Goal: Task Accomplishment & Management: Manage account settings

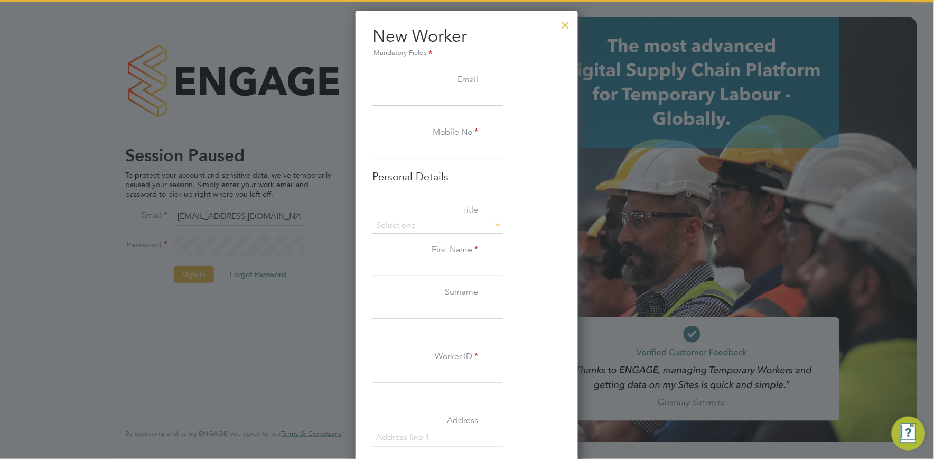
scroll to position [994, 223]
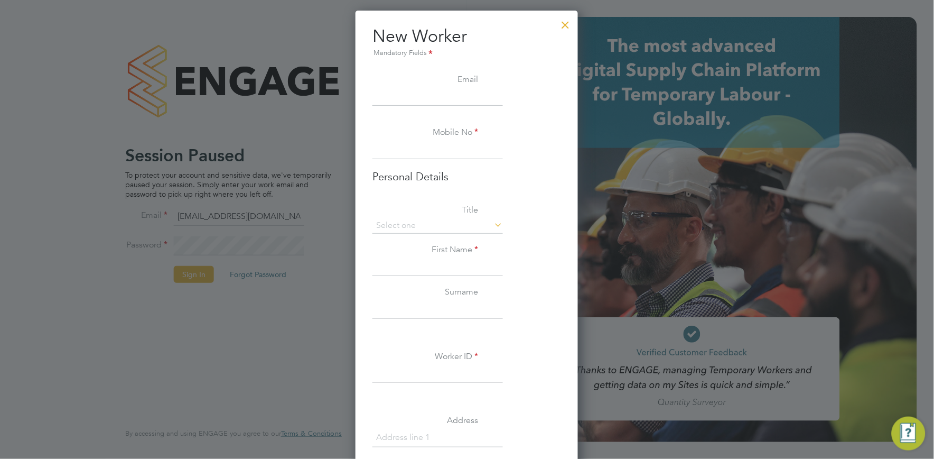
click at [566, 27] on div at bounding box center [565, 22] width 19 height 19
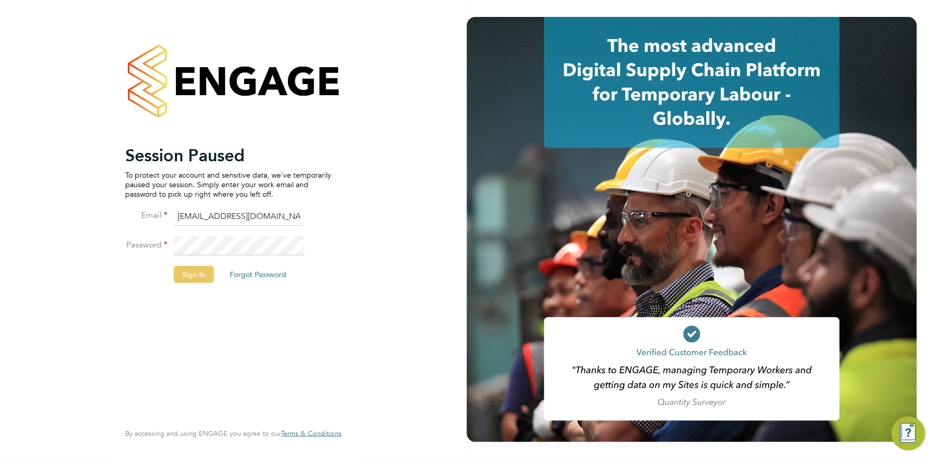
click at [207, 276] on button "Sign In" at bounding box center [194, 274] width 40 height 17
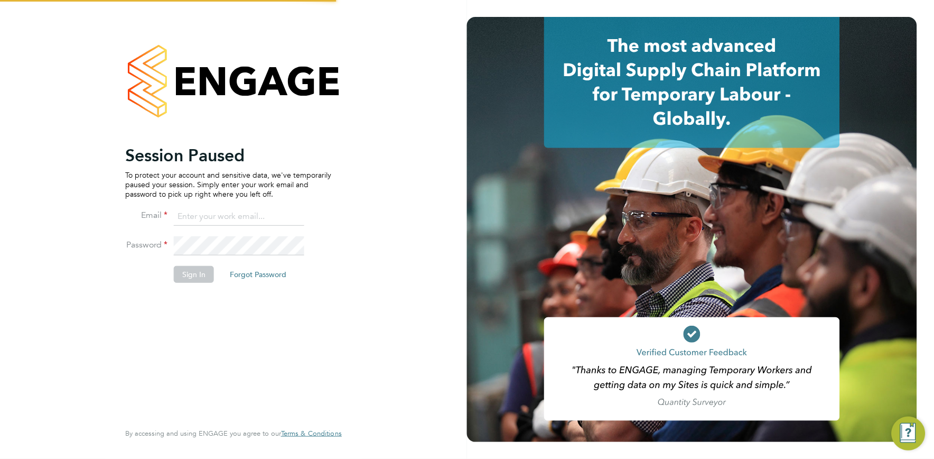
type input "vistry@caval.co.uk"
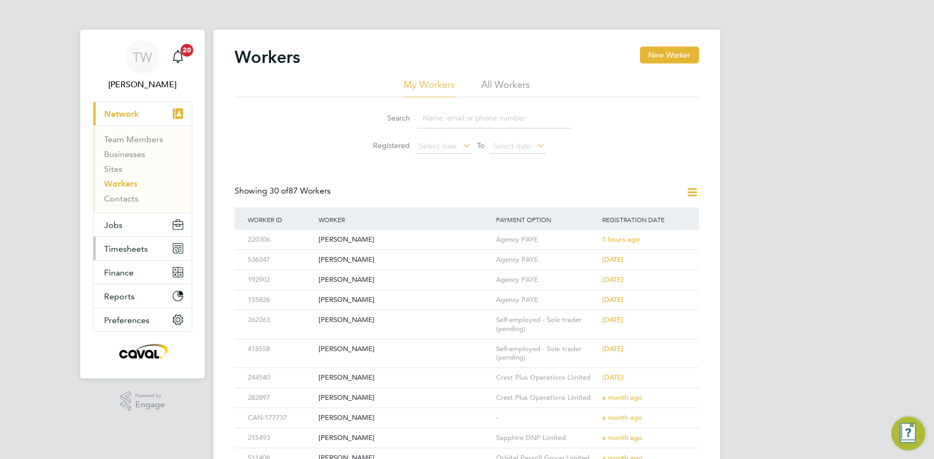
click at [120, 244] on span "Timesheets" at bounding box center [126, 249] width 44 height 10
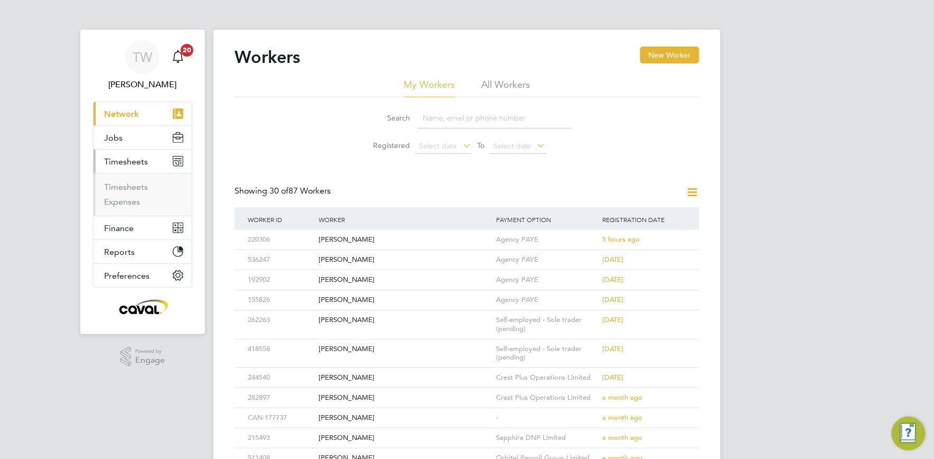
click at [129, 192] on li "Timesheets" at bounding box center [143, 189] width 79 height 15
click at [136, 185] on link "Timesheets" at bounding box center [126, 187] width 44 height 10
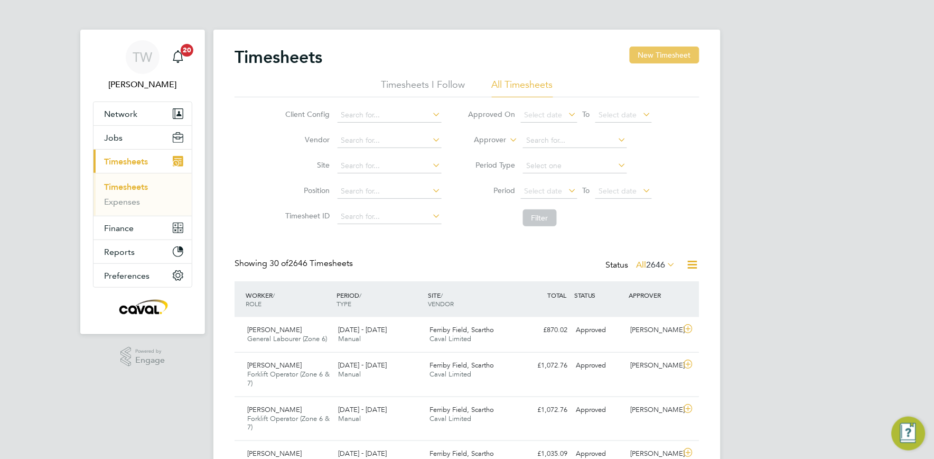
click at [673, 53] on button "New Timesheet" at bounding box center [665, 54] width 70 height 17
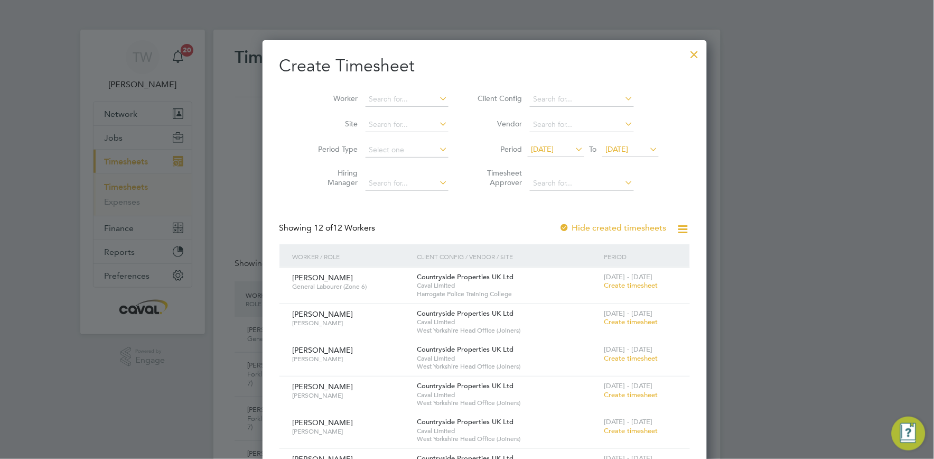
click at [613, 151] on span "23 Sep 2025" at bounding box center [617, 149] width 23 height 10
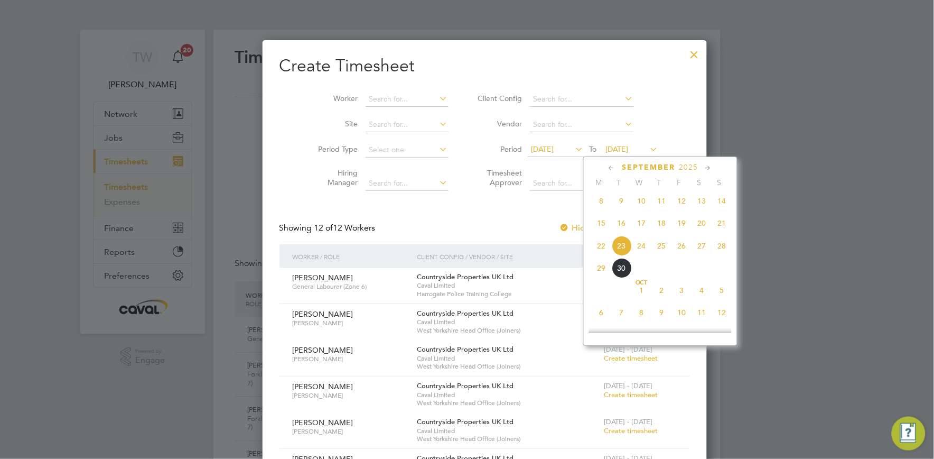
click at [725, 246] on span "28" at bounding box center [722, 246] width 20 height 20
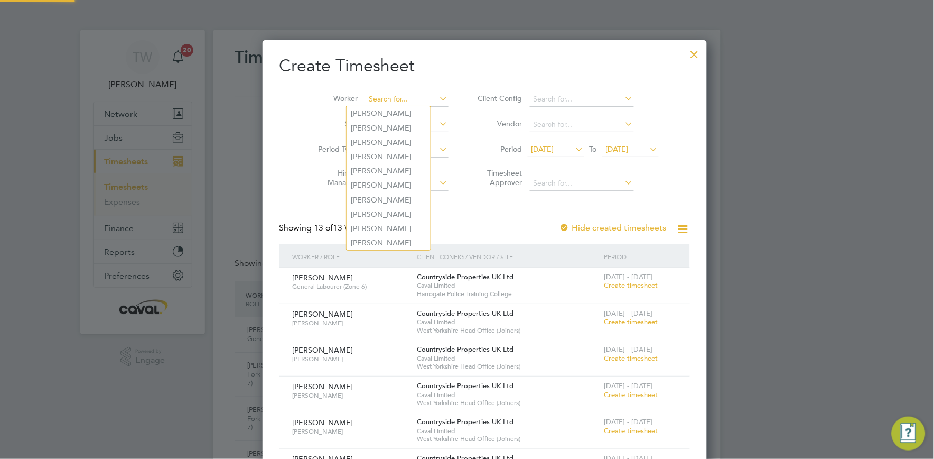
click at [392, 96] on input at bounding box center [407, 99] width 83 height 15
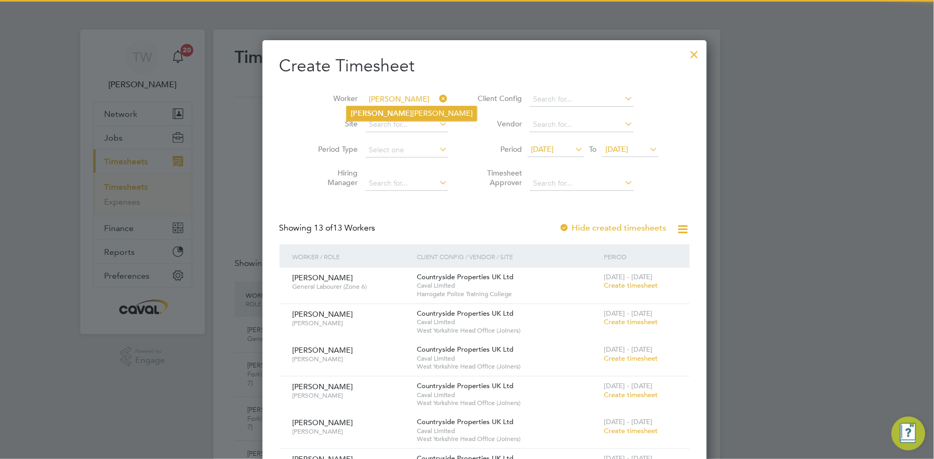
click at [391, 113] on li "Mary Isidore" at bounding box center [412, 113] width 130 height 14
type input "Mary Isidore"
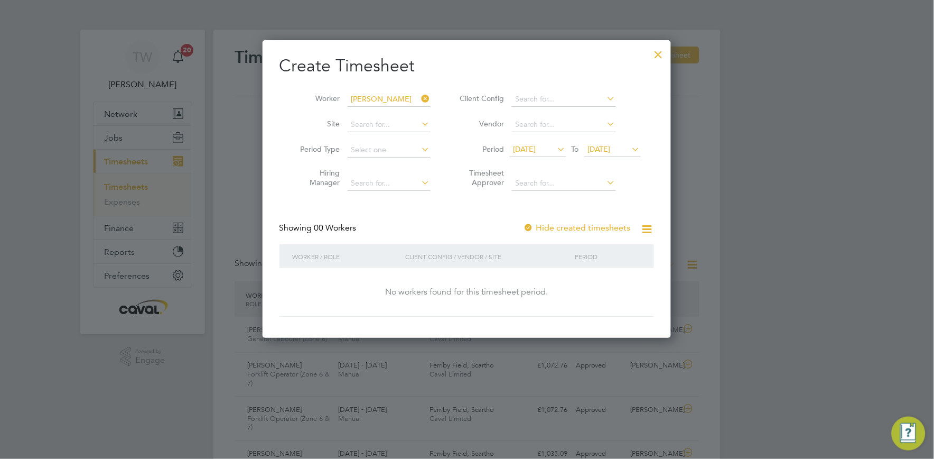
click at [534, 229] on div at bounding box center [528, 228] width 11 height 11
click at [658, 51] on div at bounding box center [658, 51] width 19 height 19
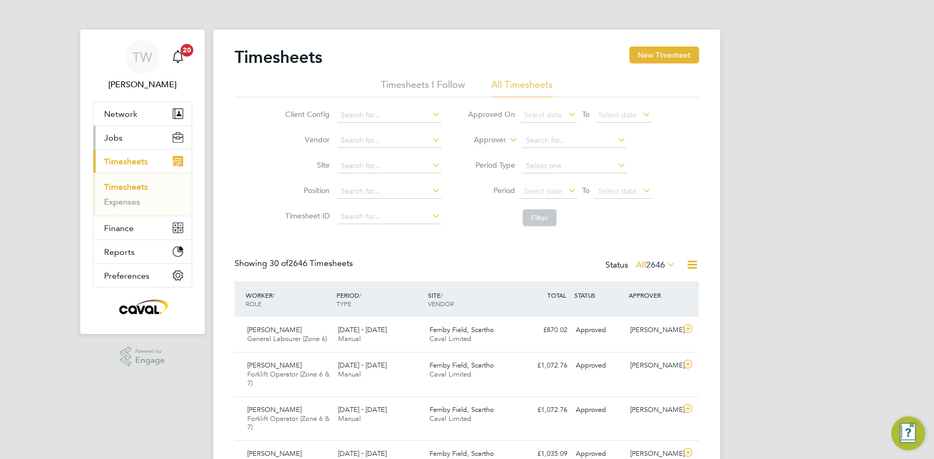
click at [129, 141] on button "Jobs" at bounding box center [142, 137] width 98 height 23
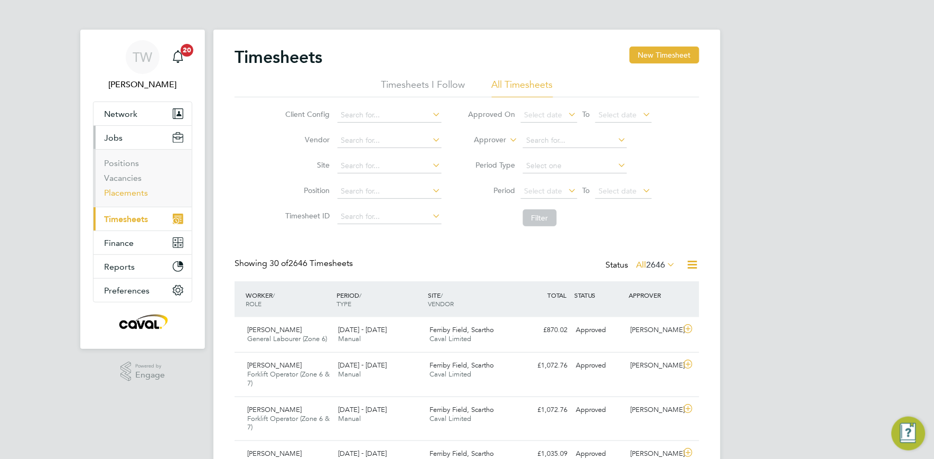
click at [124, 197] on link "Placements" at bounding box center [126, 193] width 44 height 10
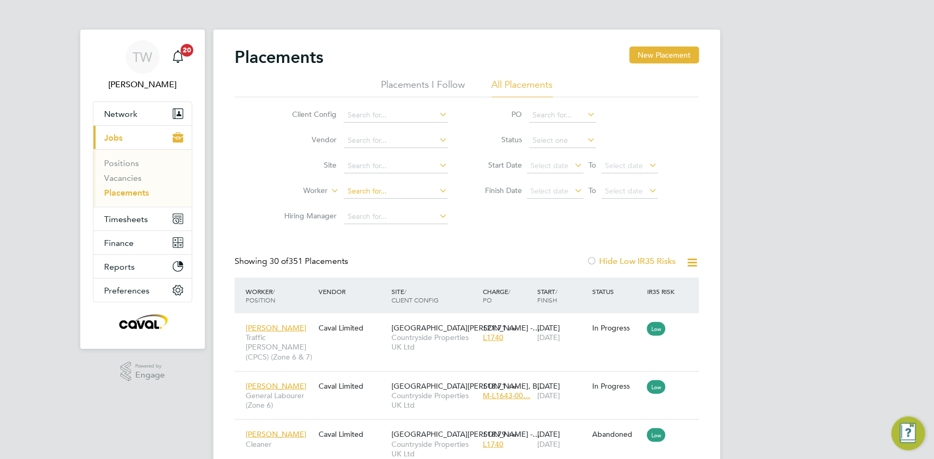
click at [397, 191] on input at bounding box center [396, 191] width 104 height 15
click at [395, 204] on li "Mary Is idore" at bounding box center [395, 206] width 105 height 14
type input "Mary Isidore"
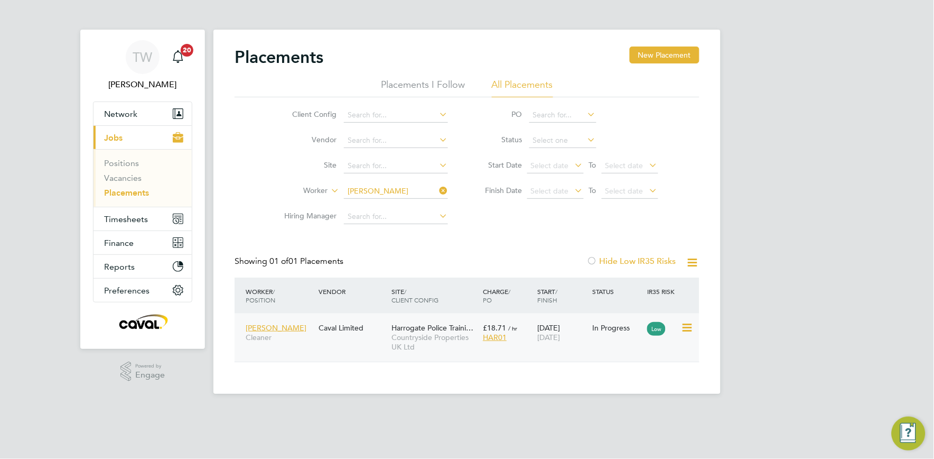
click at [685, 330] on icon at bounding box center [686, 327] width 11 height 13
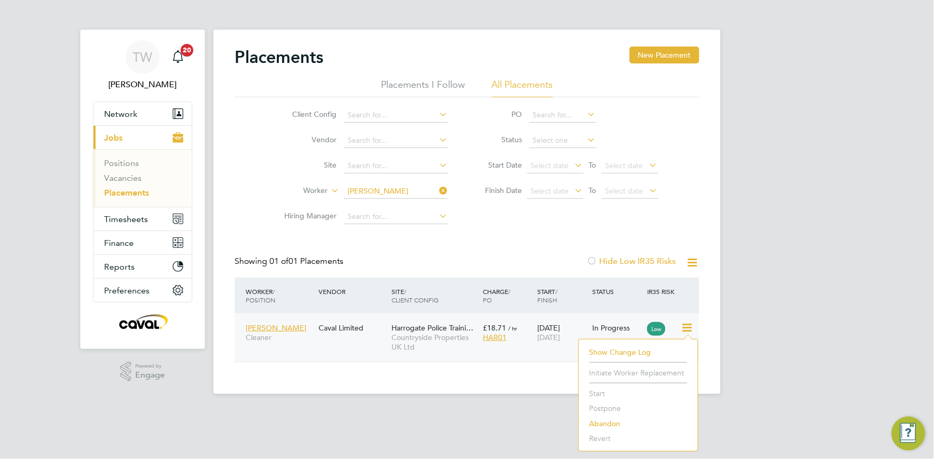
click at [510, 347] on div "Mary Isidore Cleaner Caval Limited Harrogate Police Traini… Countryside Propert…" at bounding box center [467, 337] width 465 height 48
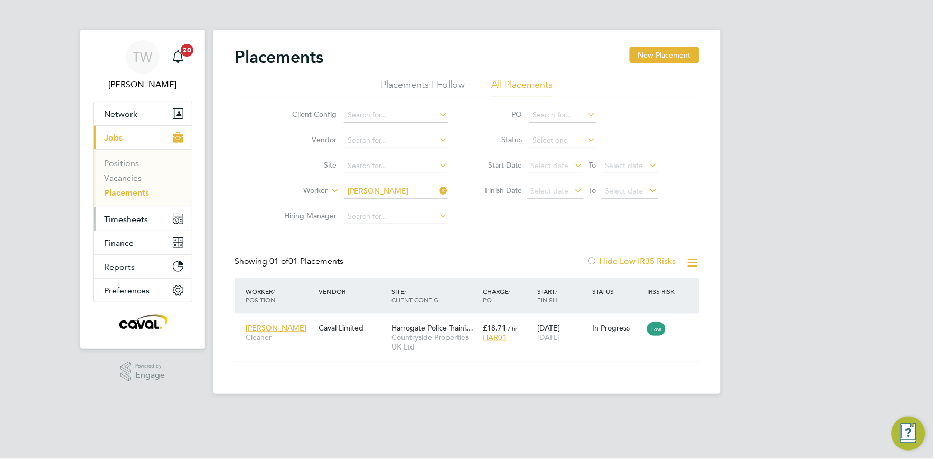
click at [136, 220] on span "Timesheets" at bounding box center [126, 219] width 44 height 10
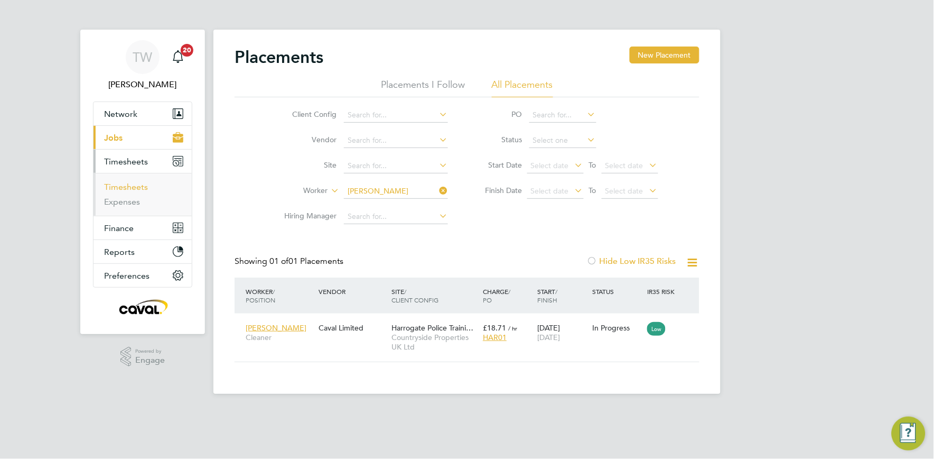
click at [134, 191] on link "Timesheets" at bounding box center [126, 187] width 44 height 10
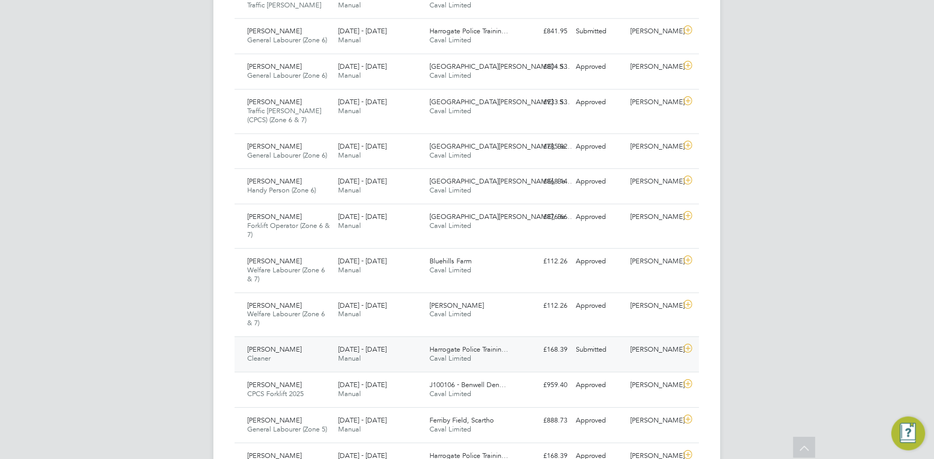
click at [452, 364] on div "Harrogate Police Trainin… Caval Limited" at bounding box center [471, 354] width 91 height 26
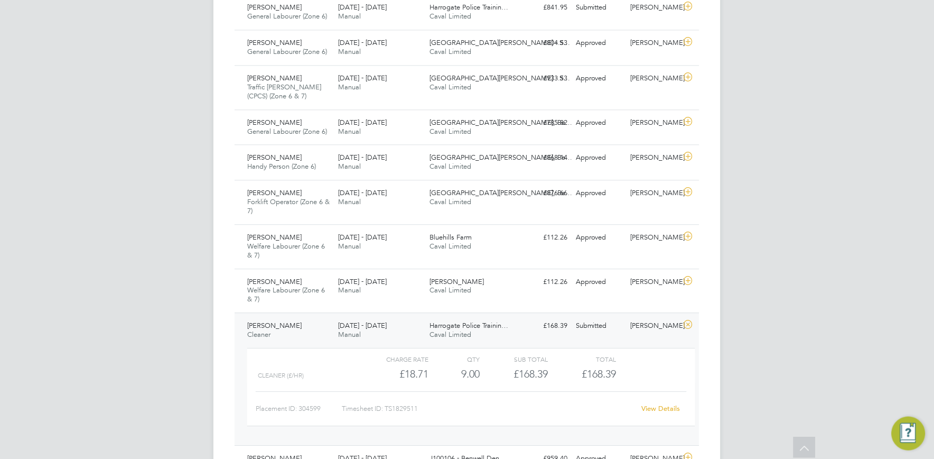
click at [820, 254] on div "TW Tim Wells Notifications 20 Applications: Network Team Members Businesses Sit…" at bounding box center [467, 233] width 934 height 1640
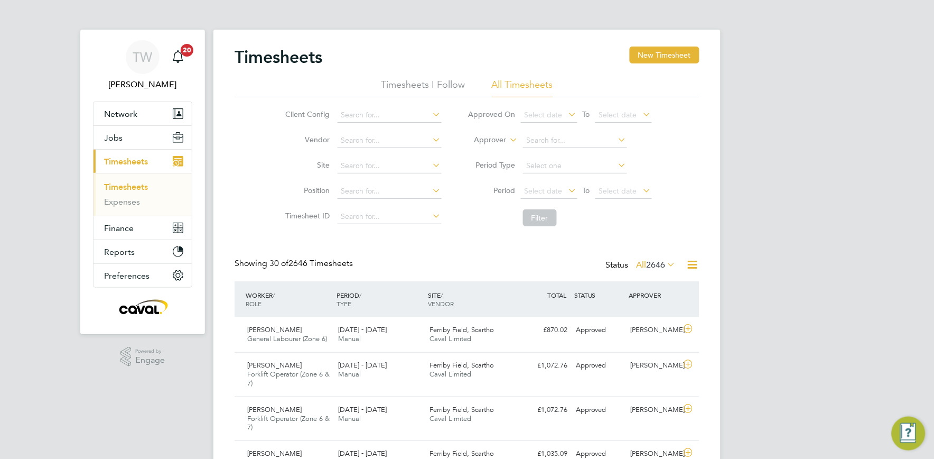
click at [129, 188] on link "Timesheets" at bounding box center [126, 187] width 44 height 10
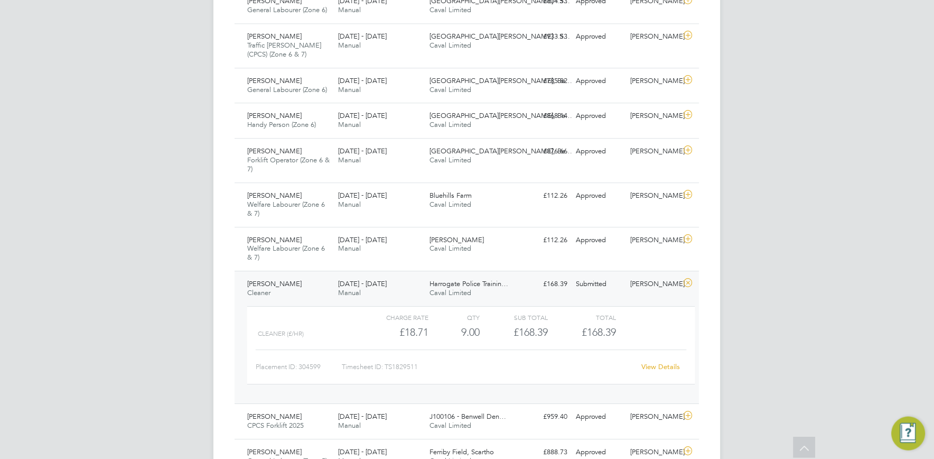
scroll to position [651, 0]
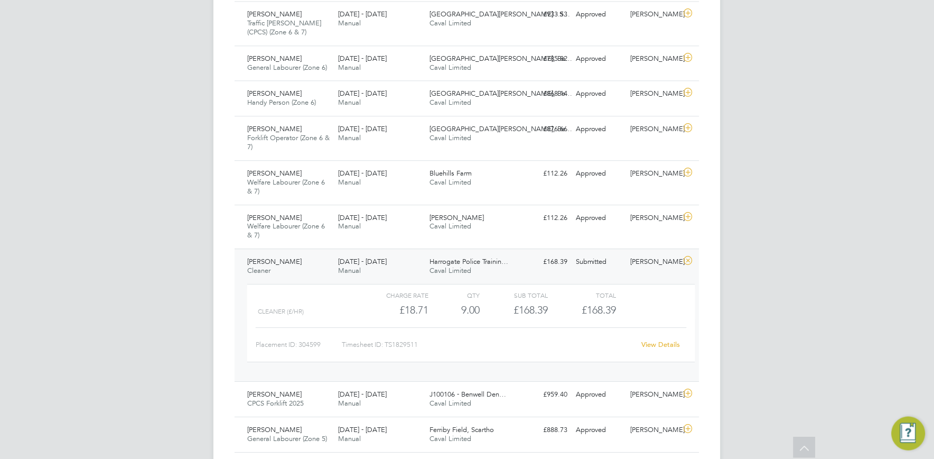
click at [659, 341] on link "View Details" at bounding box center [661, 344] width 39 height 9
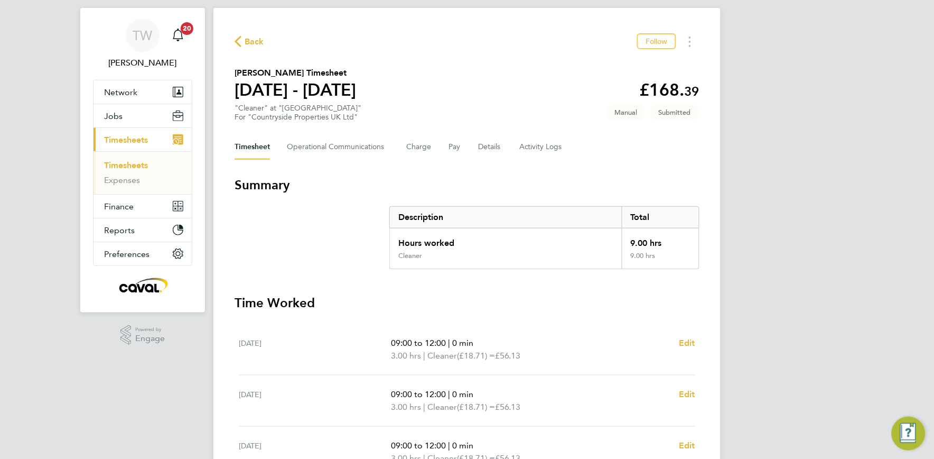
scroll to position [4, 0]
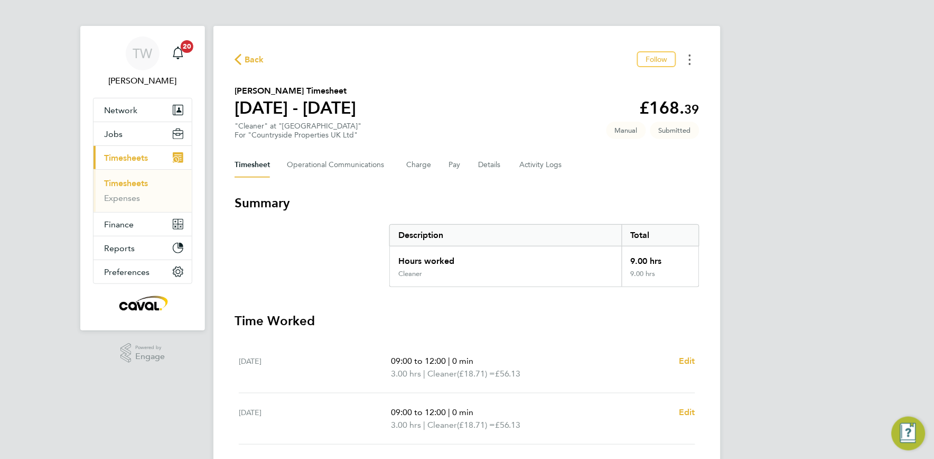
click at [693, 59] on button "Timesheets Menu" at bounding box center [689, 59] width 19 height 16
click at [550, 177] on div "Back Follow [PERSON_NAME] as absent Download timesheet [PERSON_NAME] Timesheet …" at bounding box center [466, 376] width 507 height 700
click at [497, 162] on button "Details" at bounding box center [490, 164] width 24 height 25
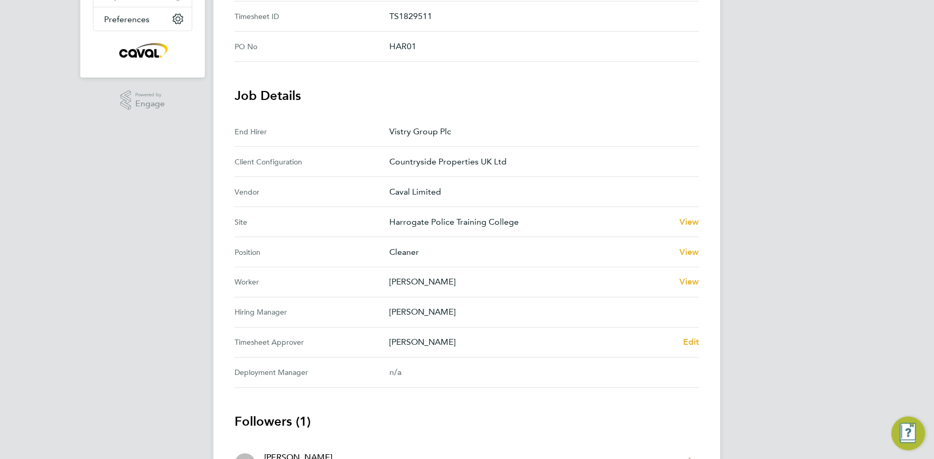
scroll to position [258, 0]
click at [690, 340] on span "Edit" at bounding box center [691, 340] width 16 height 10
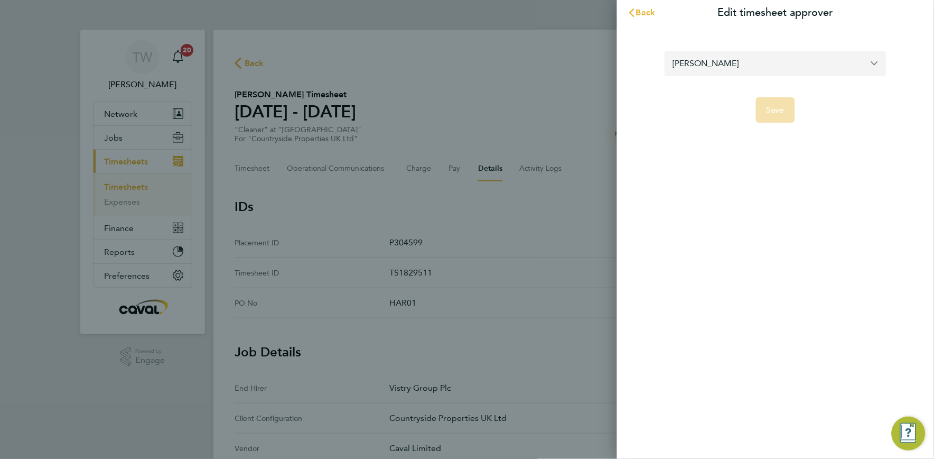
click at [783, 65] on input "[PERSON_NAME]" at bounding box center [776, 63] width 222 height 25
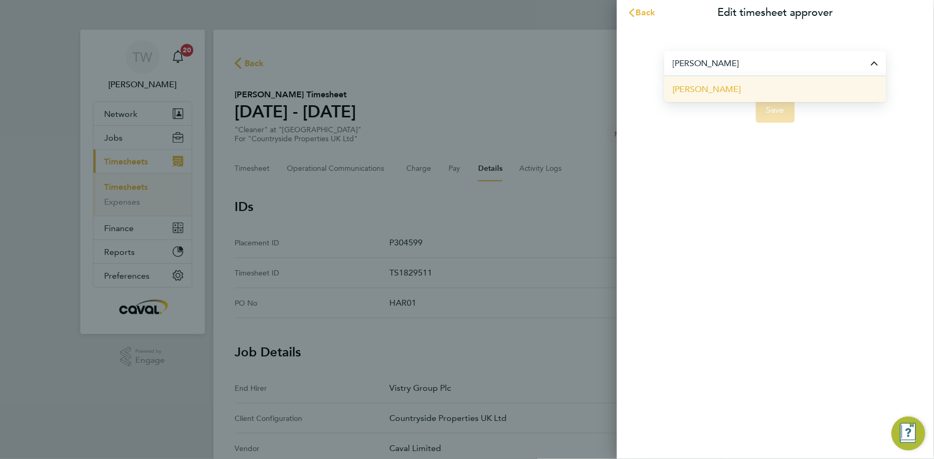
click at [763, 86] on li "[PERSON_NAME]" at bounding box center [776, 89] width 222 height 26
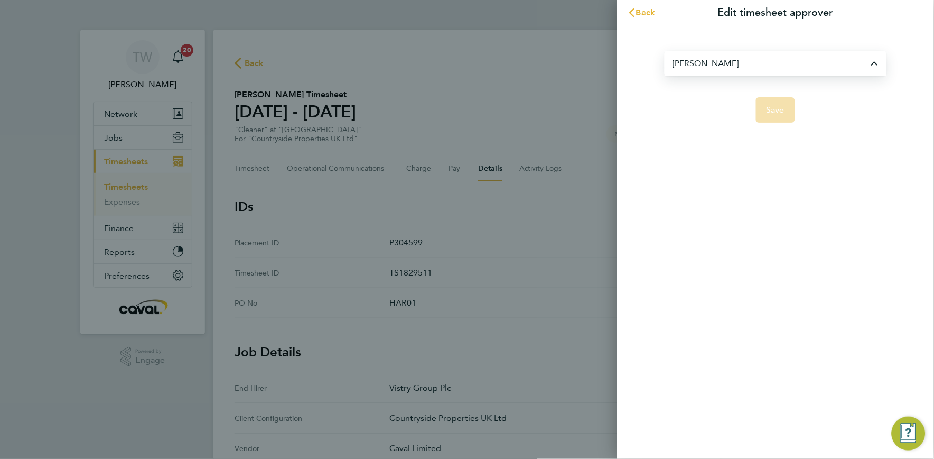
type input "[PERSON_NAME]"
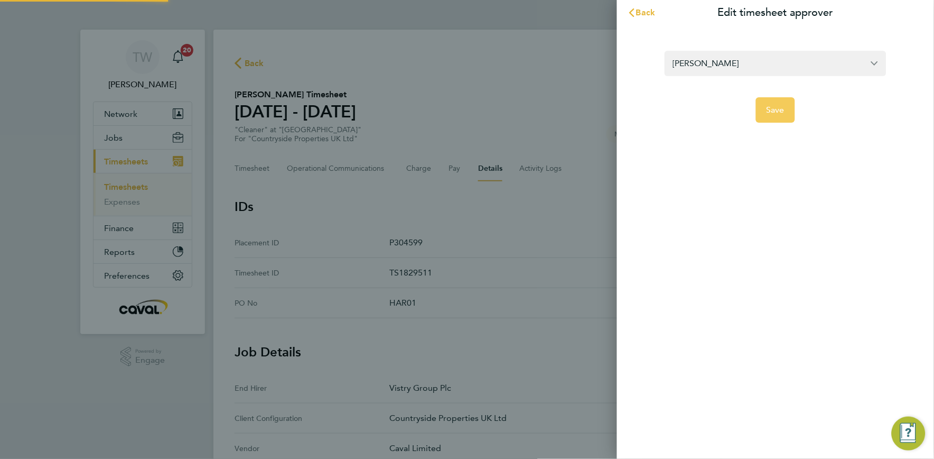
click at [774, 108] on span "Save" at bounding box center [775, 110] width 18 height 11
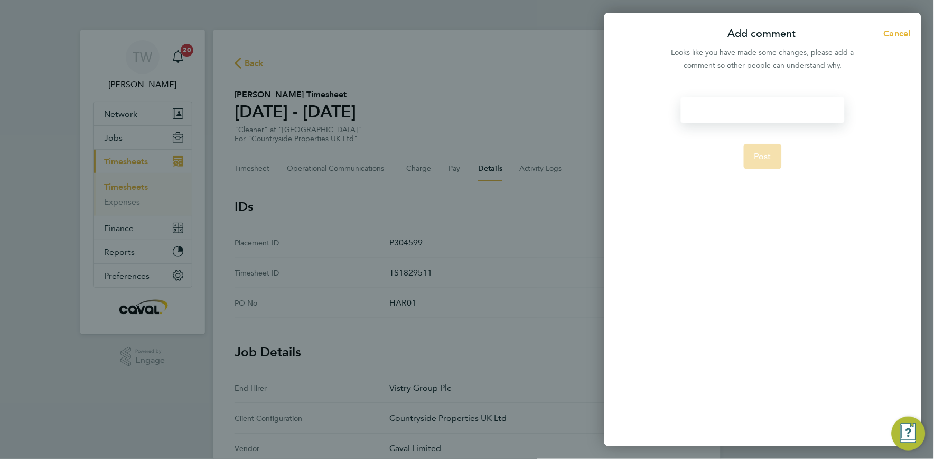
click at [768, 113] on div at bounding box center [762, 109] width 163 height 25
click at [766, 161] on span "Post" at bounding box center [762, 156] width 17 height 11
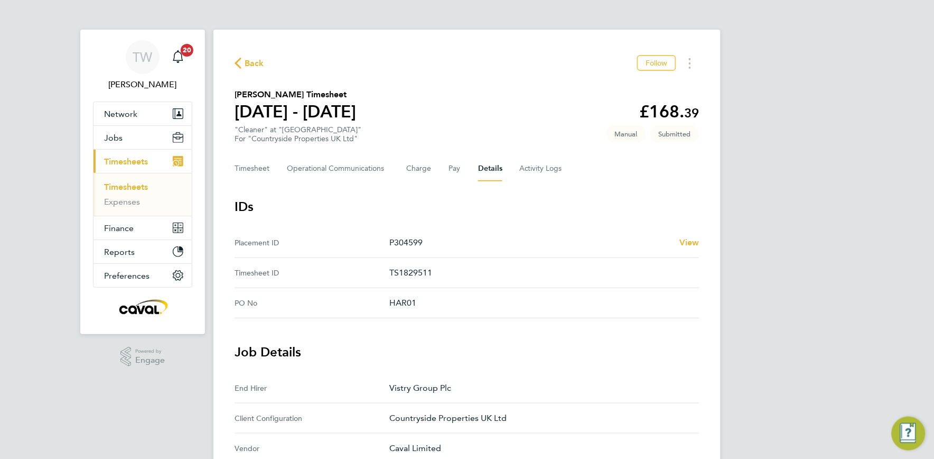
click at [787, 256] on div "TW Tim Wells Notifications 20 Applications: Network Team Members Businesses Sit…" at bounding box center [467, 405] width 934 height 811
click at [67, 280] on div "TW Tim Wells Notifications 20 Applications: Network Team Members Businesses Sit…" at bounding box center [467, 405] width 934 height 811
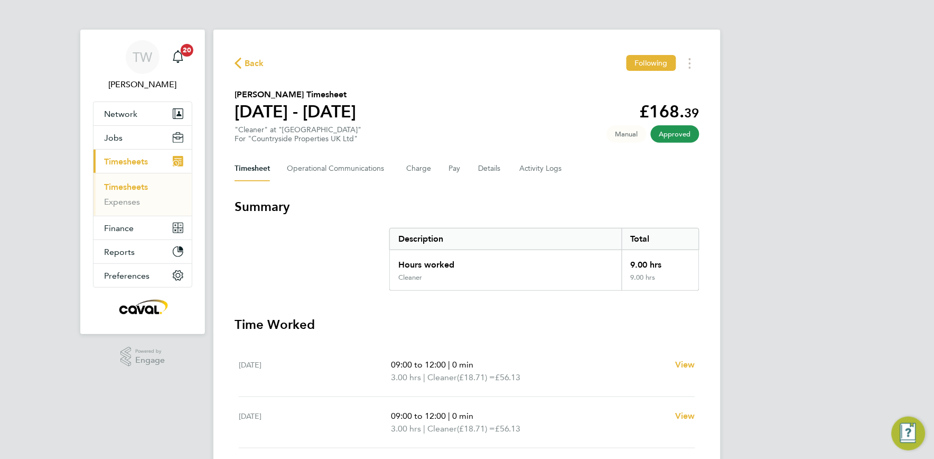
click at [129, 189] on link "Timesheets" at bounding box center [126, 187] width 44 height 10
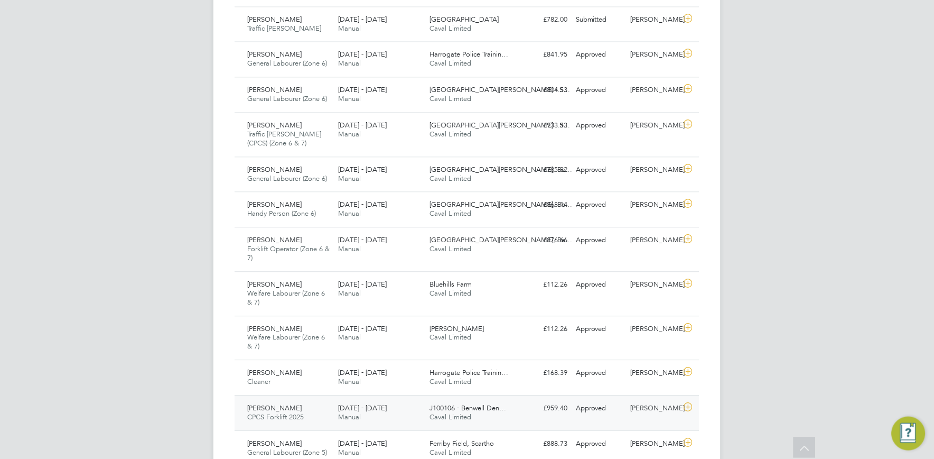
click at [502, 397] on div "Craig Ward CPCS Forklift 2025 20 - 26 Sep 2025 20 - 26 Sep 2025 Manual J100106 …" at bounding box center [467, 412] width 465 height 35
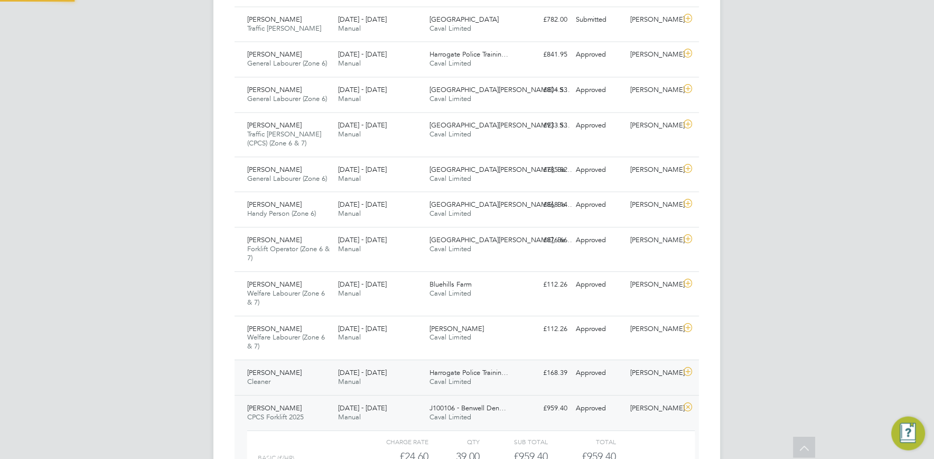
click at [513, 379] on div "Harrogate Police Trainin… Caval Limited" at bounding box center [471, 377] width 91 height 26
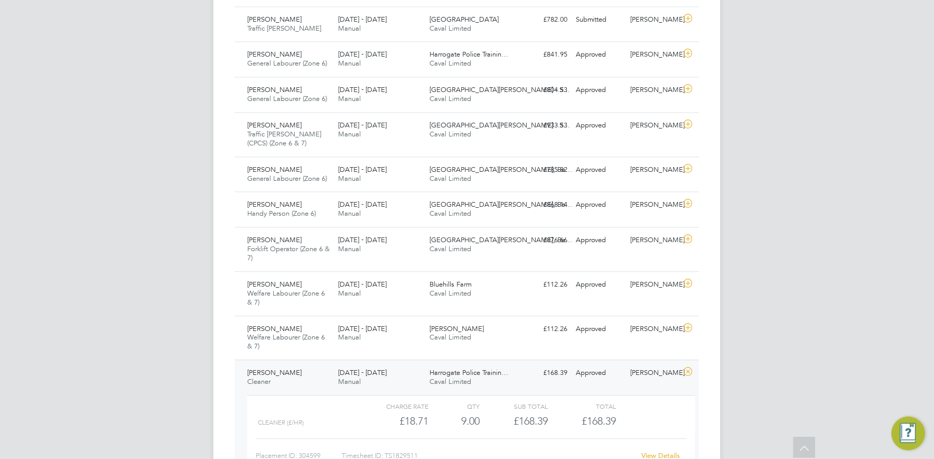
click at [650, 451] on link "View Details" at bounding box center [661, 455] width 39 height 9
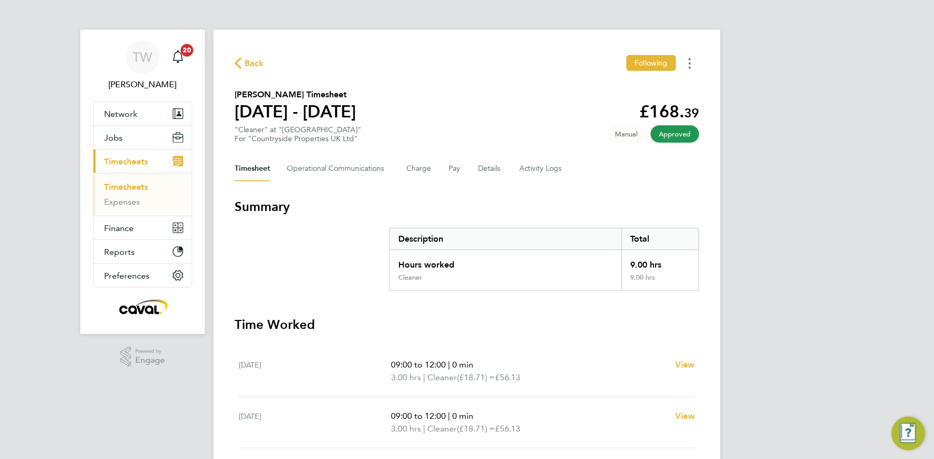
click at [688, 62] on button "Timesheets Menu" at bounding box center [689, 63] width 19 height 16
click at [647, 87] on link "Download timesheet" at bounding box center [636, 86] width 127 height 21
